Goal: Navigation & Orientation: Find specific page/section

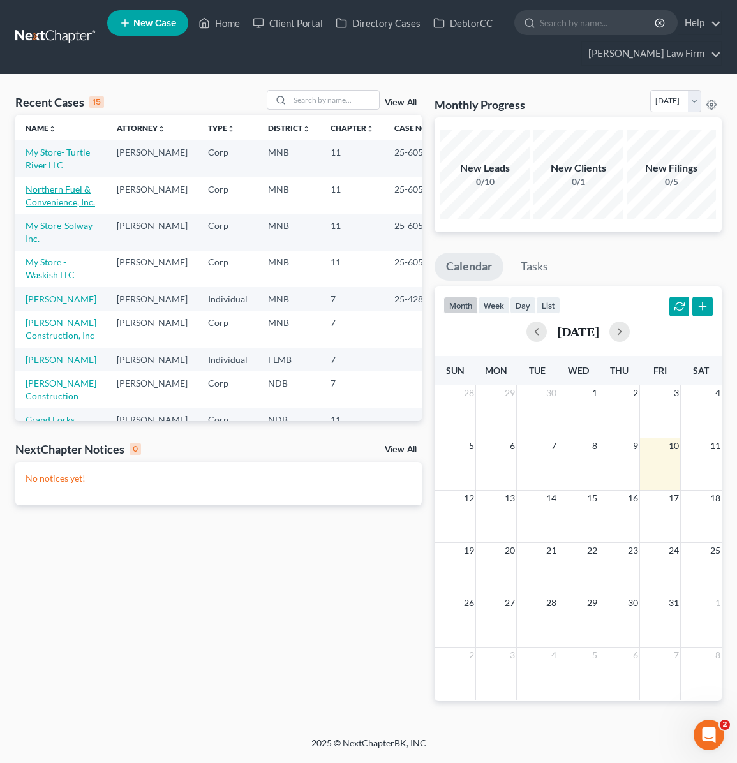
click at [50, 207] on link "Northern Fuel & Convenience, Inc." at bounding box center [61, 196] width 70 height 24
select select "7"
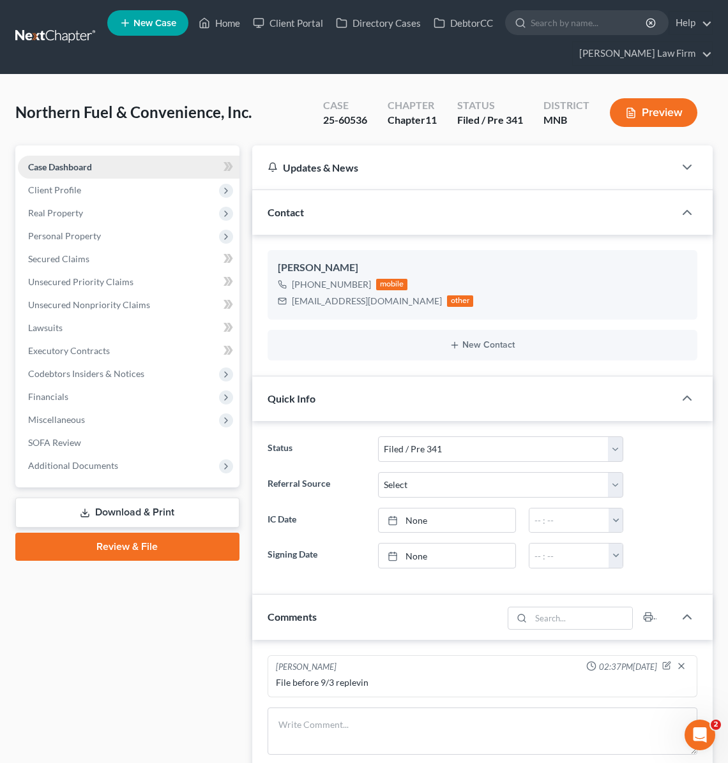
click at [65, 170] on span "Case Dashboard" at bounding box center [60, 167] width 64 height 11
click at [234, 22] on link "Home" at bounding box center [219, 22] width 54 height 23
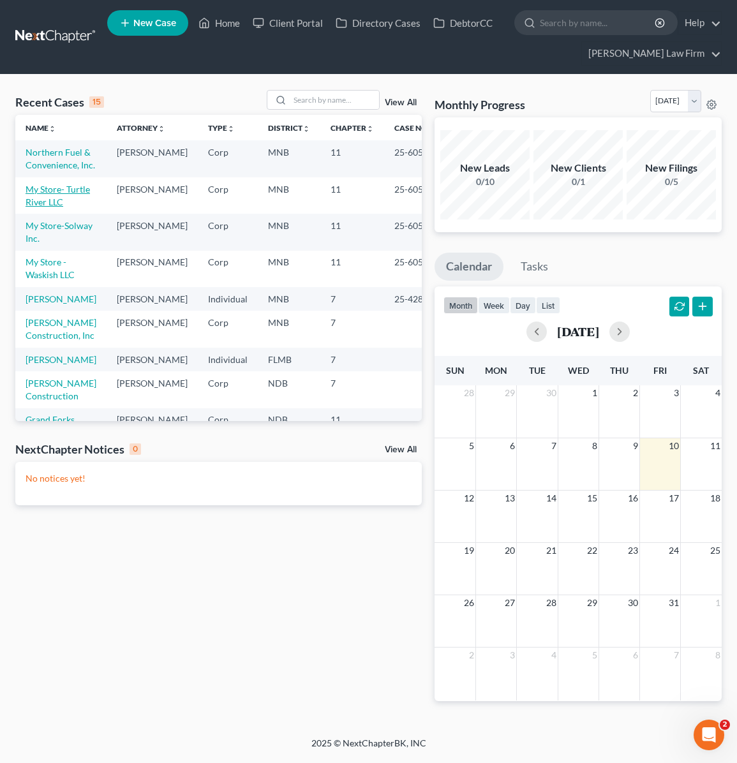
click at [40, 207] on link "My Store- Turtle River LLC" at bounding box center [58, 196] width 64 height 24
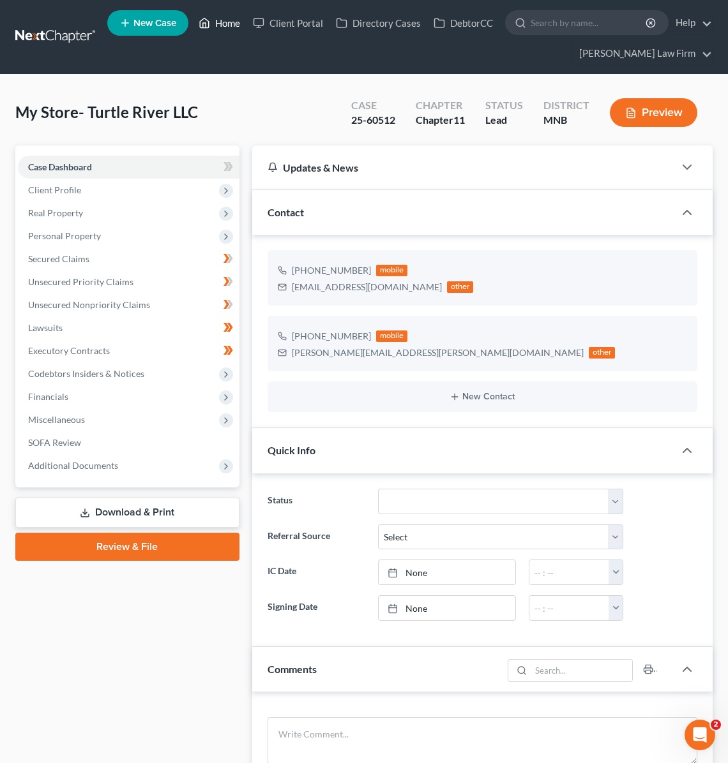
click at [225, 27] on link "Home" at bounding box center [219, 22] width 54 height 23
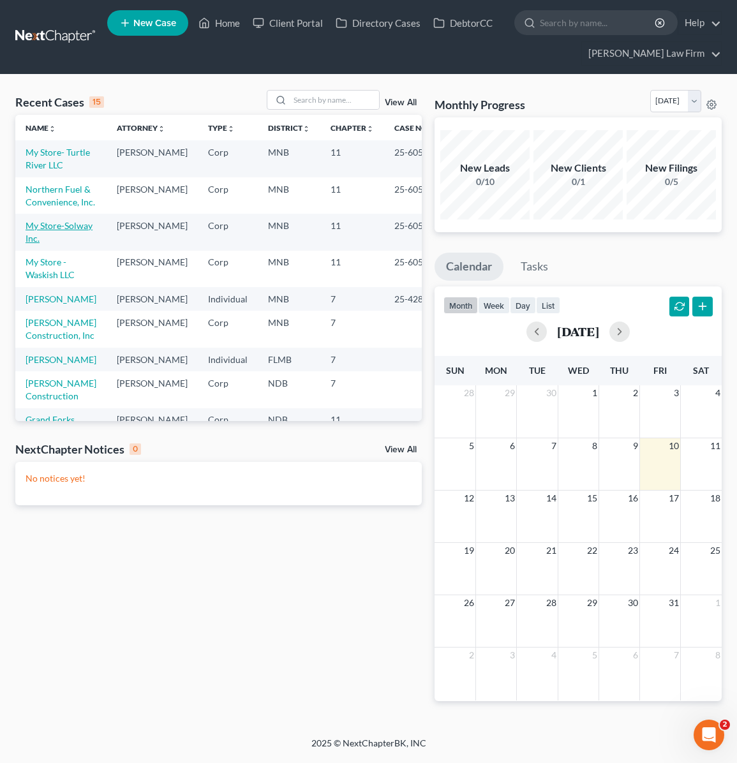
click at [49, 244] on link "My Store-Solway Inc." at bounding box center [59, 232] width 67 height 24
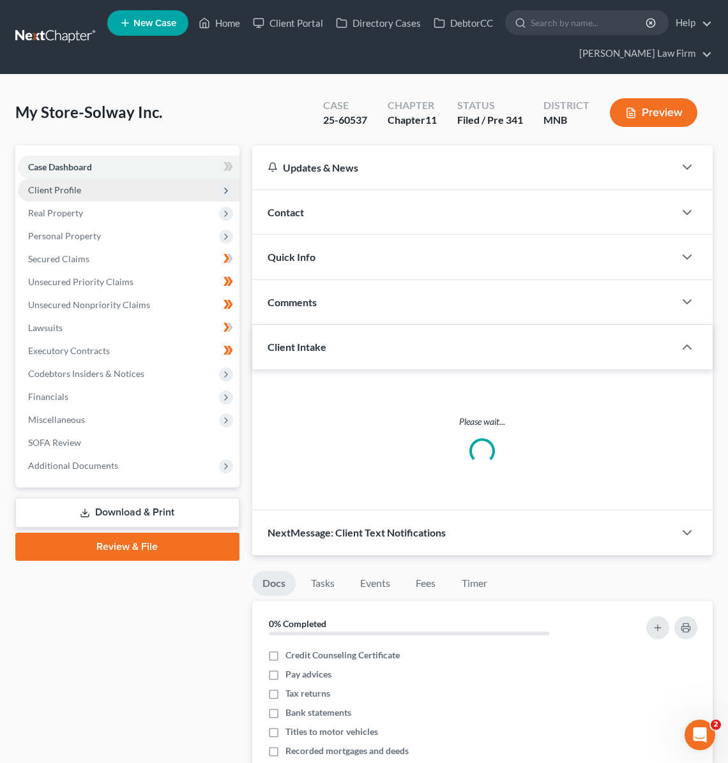
click at [41, 189] on span "Client Profile" at bounding box center [54, 189] width 53 height 11
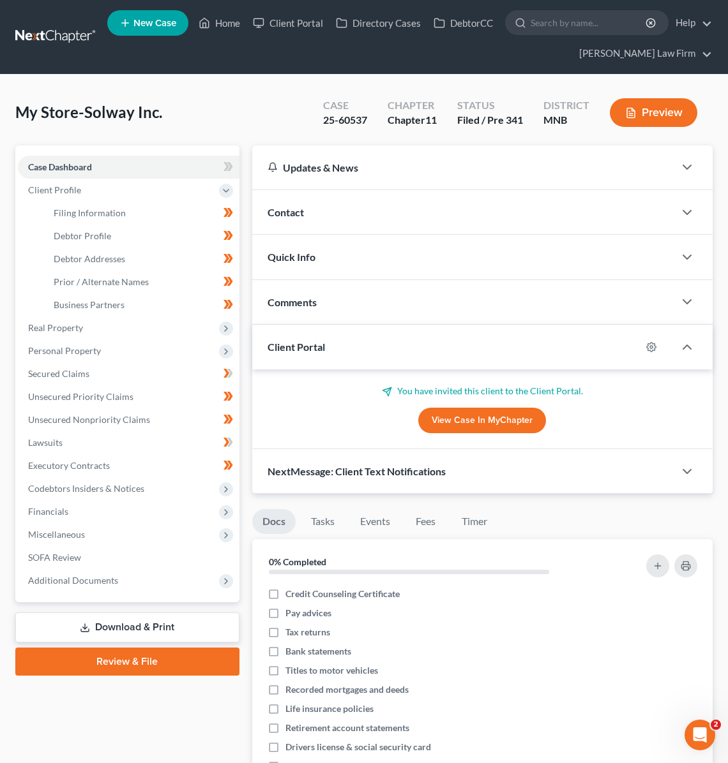
click at [282, 213] on span "Contact" at bounding box center [285, 212] width 36 height 12
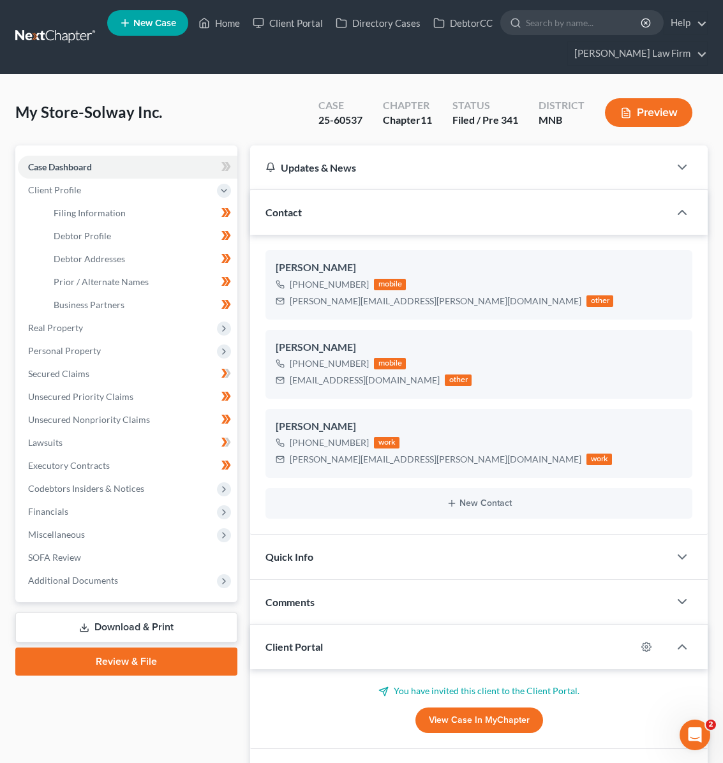
drag, startPoint x: 6, startPoint y: 107, endPoint x: 15, endPoint y: 106, distance: 9.0
click at [10, 108] on div "My Store-Solway Inc. Upgraded Case 25-60537 Chapter Chapter 11 Status Filed / P…" at bounding box center [361, 682] width 723 height 1215
click at [6, 98] on div "My Store-Solway Inc. Upgraded Case 25-60537 Chapter Chapter 11 Status Filed / P…" at bounding box center [361, 682] width 723 height 1215
